Goal: Information Seeking & Learning: Learn about a topic

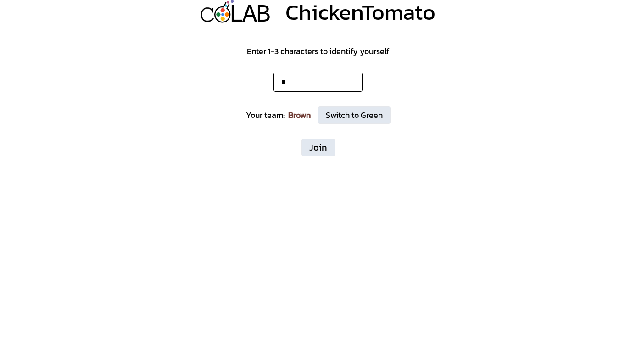
type input "*"
click at [312, 134] on form "Enter 1-3 characters to identify yourself * Your team: Brown Switch to Green Jo…" at bounding box center [318, 89] width 636 height 133
click at [312, 146] on button "Join" at bounding box center [317, 146] width 33 height 17
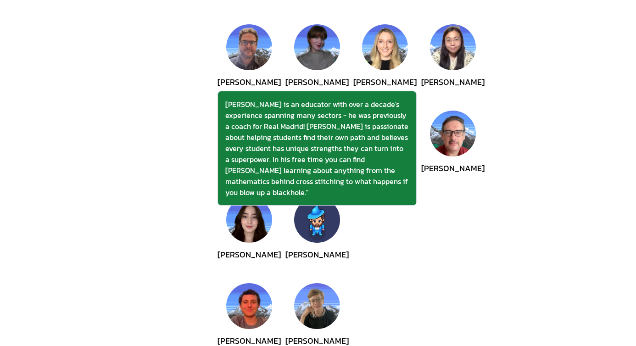
scroll to position [384, 0]
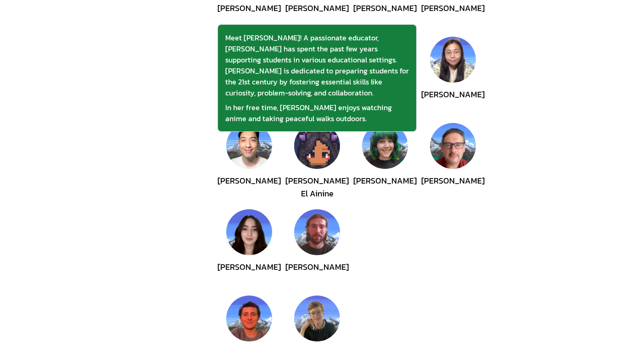
click at [333, 151] on img at bounding box center [317, 146] width 46 height 46
click at [328, 158] on img at bounding box center [317, 146] width 46 height 46
click at [316, 163] on img at bounding box center [317, 146] width 46 height 46
click at [319, 145] on img at bounding box center [317, 146] width 46 height 46
click at [323, 151] on img at bounding box center [317, 146] width 46 height 46
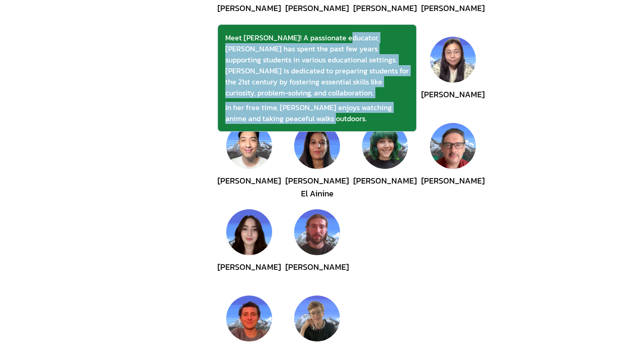
drag, startPoint x: 338, startPoint y: 38, endPoint x: 385, endPoint y: 111, distance: 87.0
click at [385, 111] on div "Meet [PERSON_NAME]! A passionate educator, [PERSON_NAME] has spent the past few…" at bounding box center [316, 78] width 183 height 92
copy div "[PERSON_NAME] has spent the past few years supporting students in various educa…"
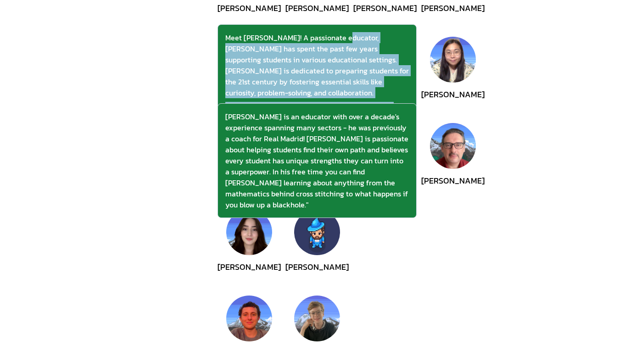
click at [317, 239] on img at bounding box center [317, 232] width 46 height 46
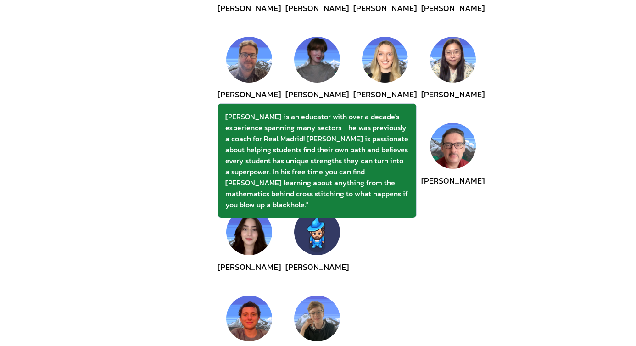
click at [301, 221] on img at bounding box center [317, 232] width 46 height 46
click at [454, 233] on div "[PERSON_NAME] [PERSON_NAME] [PERSON_NAME] [PERSON_NAME] [PERSON_NAME] [PERSON_N…" at bounding box center [363, 162] width 275 height 251
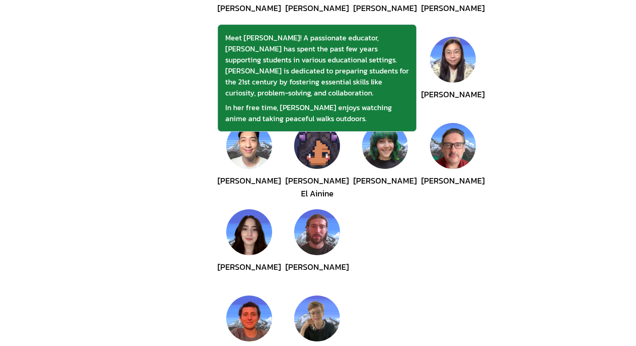
click at [326, 165] on img at bounding box center [317, 146] width 46 height 46
click at [323, 156] on img at bounding box center [317, 146] width 46 height 46
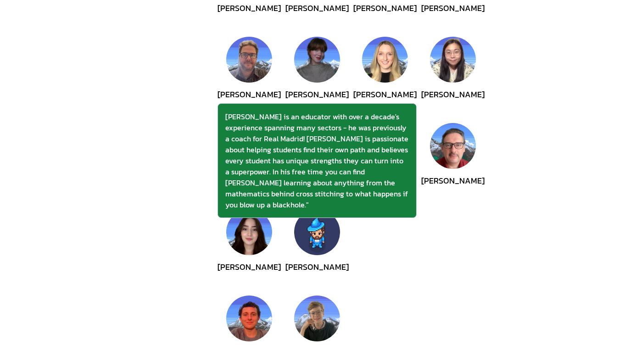
click at [311, 228] on img at bounding box center [317, 232] width 46 height 46
click at [314, 214] on img at bounding box center [317, 232] width 46 height 46
click at [304, 155] on div "[PERSON_NAME] is an educator with over a decade's experience spanning many sect…" at bounding box center [316, 160] width 183 height 99
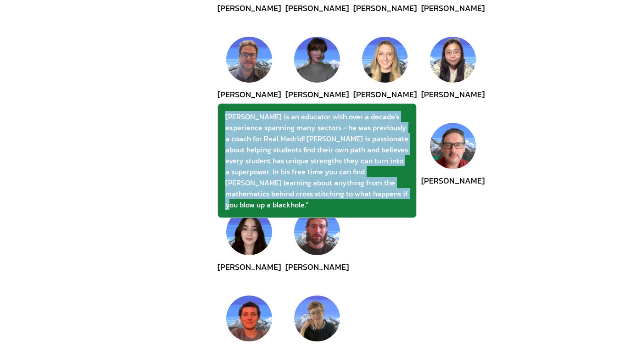
click at [304, 155] on div "[PERSON_NAME] is an educator with over a decade's experience spanning many sect…" at bounding box center [316, 160] width 183 height 99
copy div "[PERSON_NAME] is an educator with over a decade's experience spanning many sect…"
